Goal: Task Accomplishment & Management: Manage account settings

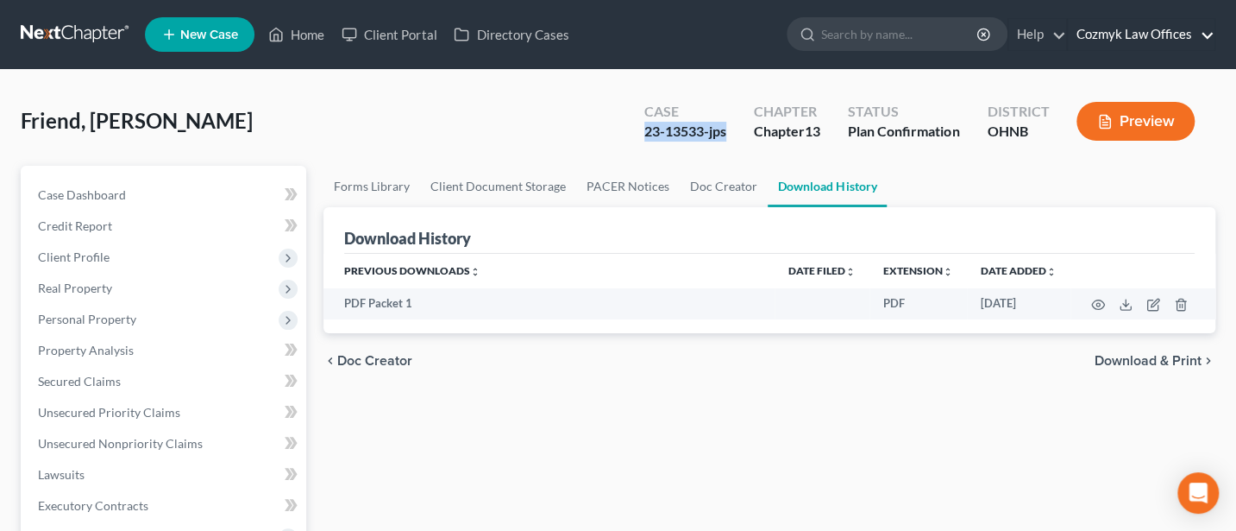
click at [1137, 28] on link "Cozmyk Law Offices" at bounding box center [1141, 34] width 147 height 31
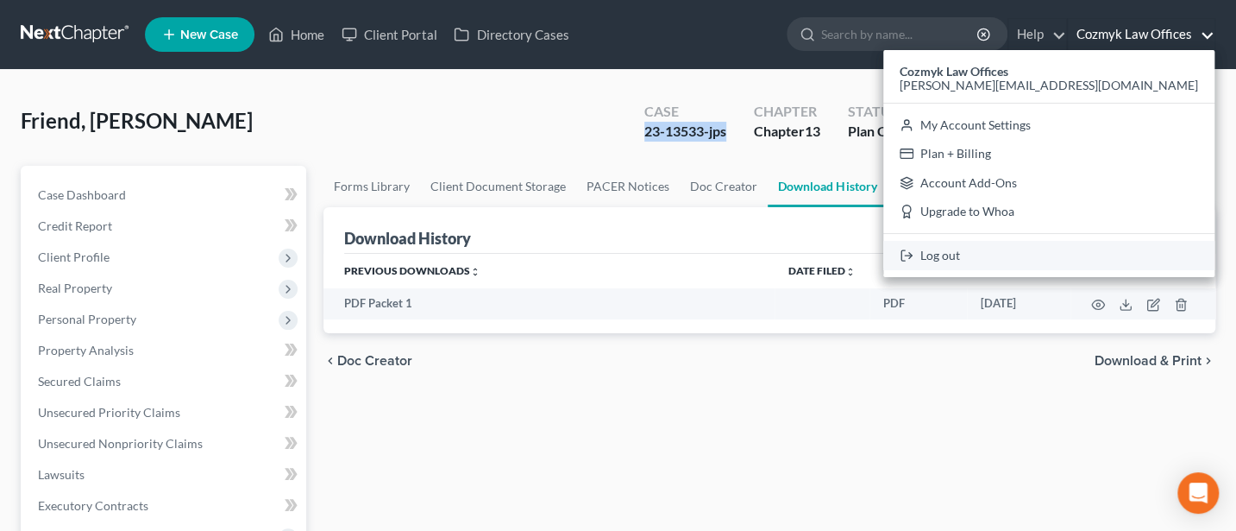
click at [1116, 252] on link "Log out" at bounding box center [1049, 255] width 331 height 29
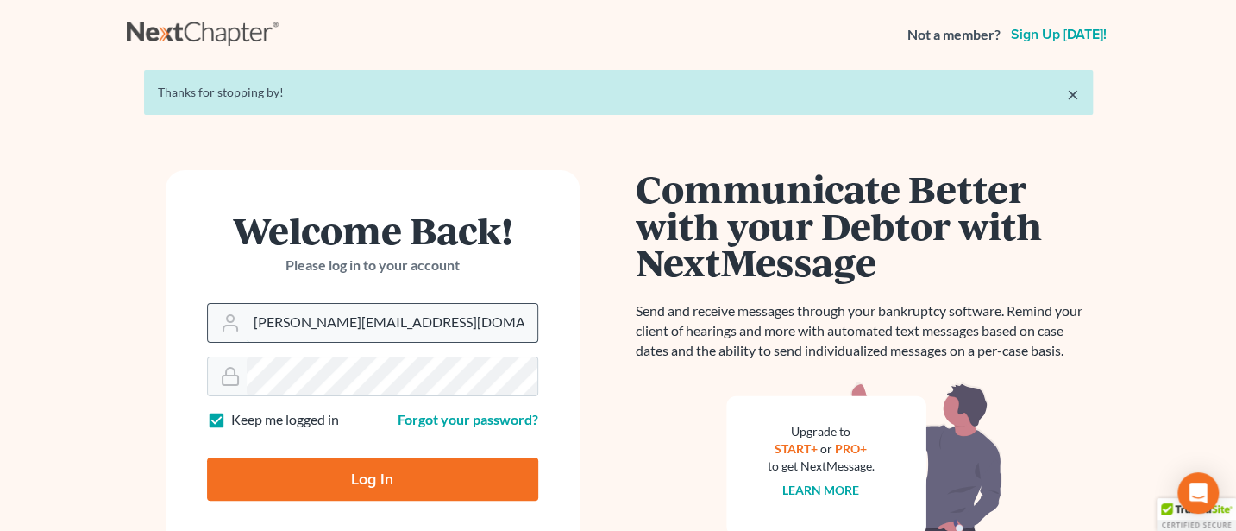
click at [402, 318] on input "Jann@cozmyklaw.com" at bounding box center [392, 323] width 291 height 38
type input "Jann@jwashingtonlaw.com"
click at [354, 470] on input "Log In" at bounding box center [372, 478] width 331 height 43
type input "Thinking..."
